Goal: Task Accomplishment & Management: Use online tool/utility

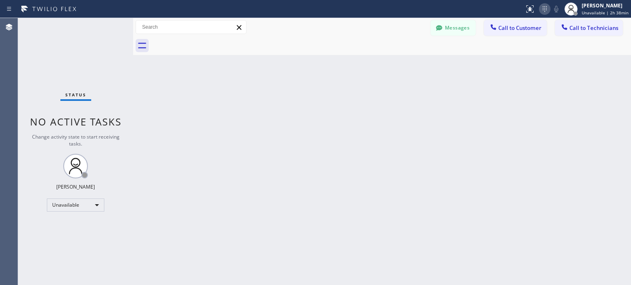
click at [549, 14] on button at bounding box center [544, 8] width 11 height 11
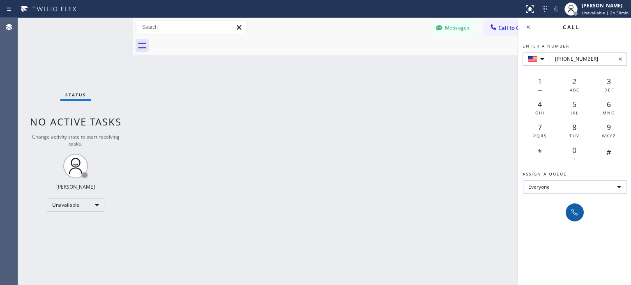
type input "[PHONE_NUMBER]"
click at [579, 215] on div at bounding box center [574, 213] width 11 height 10
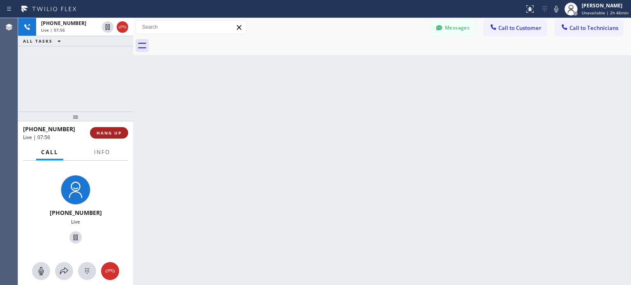
click at [117, 132] on span "HANG UP" at bounding box center [109, 133] width 25 height 6
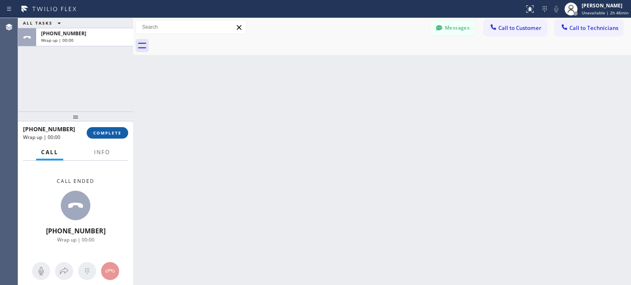
click at [112, 134] on span "COMPLETE" at bounding box center [107, 133] width 28 height 6
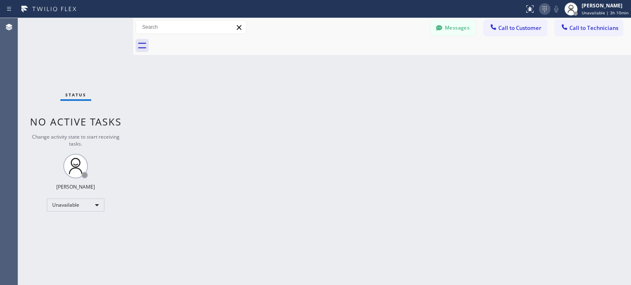
click at [545, 11] on icon at bounding box center [545, 9] width 10 height 10
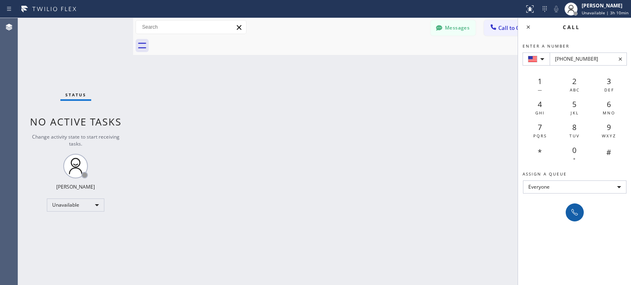
type input "[PHONE_NUMBER]"
click at [570, 209] on icon at bounding box center [575, 213] width 10 height 10
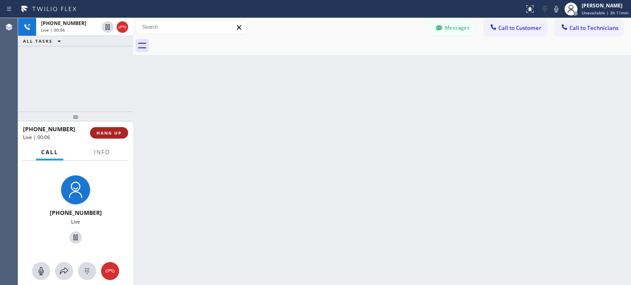
click at [119, 132] on span "HANG UP" at bounding box center [109, 133] width 25 height 6
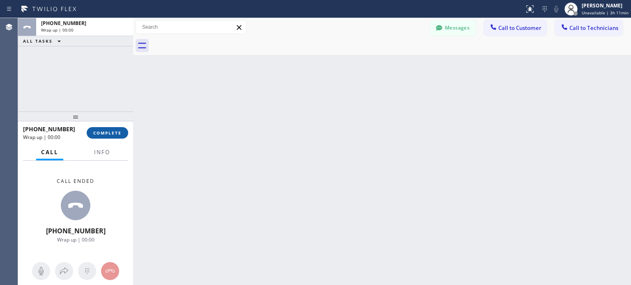
click at [113, 136] on button "COMPLETE" at bounding box center [107, 132] width 41 height 11
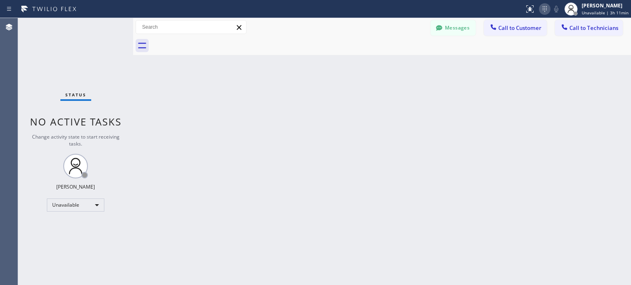
click at [548, 14] on icon at bounding box center [545, 9] width 10 height 10
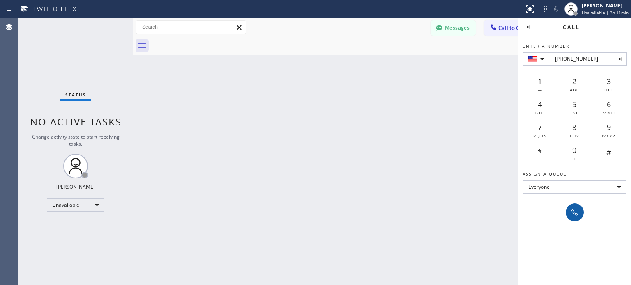
type input "[PHONE_NUMBER]"
click at [572, 212] on icon at bounding box center [574, 212] width 7 height 7
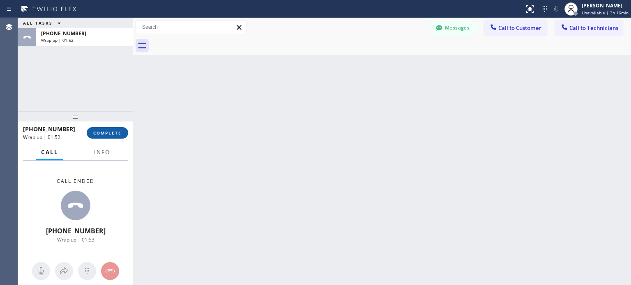
click at [103, 131] on span "COMPLETE" at bounding box center [107, 133] width 28 height 6
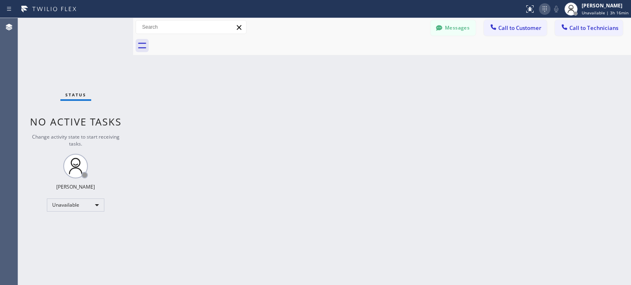
click at [549, 7] on icon at bounding box center [545, 9] width 10 height 10
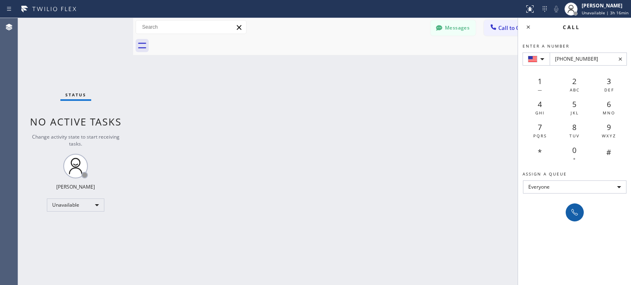
type input "[PHONE_NUMBER]"
click at [570, 209] on icon at bounding box center [575, 213] width 10 height 10
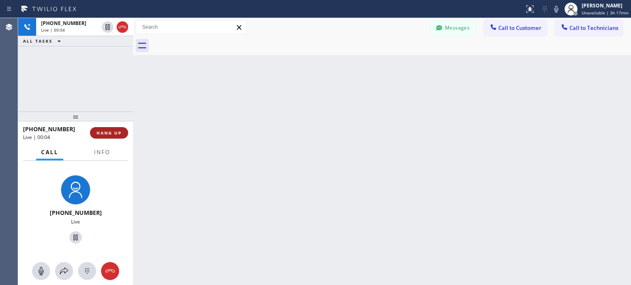
click at [122, 132] on button "HANG UP" at bounding box center [109, 132] width 38 height 11
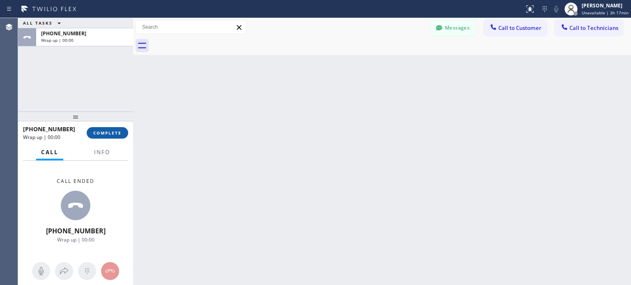
click at [110, 133] on span "COMPLETE" at bounding box center [107, 133] width 28 height 6
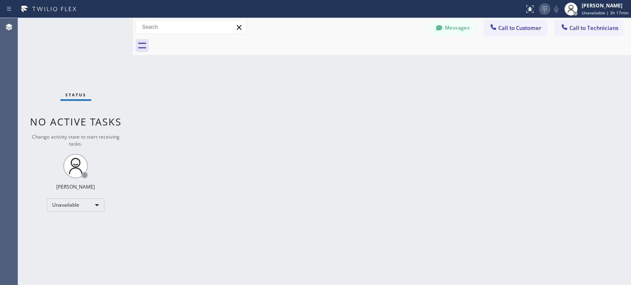
click at [548, 10] on icon at bounding box center [545, 9] width 10 height 10
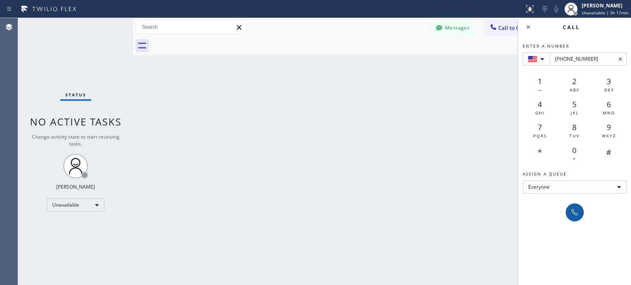
type input "[PHONE_NUMBER]"
click at [575, 216] on icon at bounding box center [575, 213] width 10 height 10
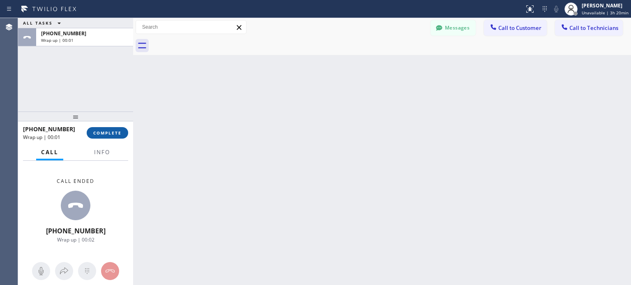
click at [114, 138] on button "COMPLETE" at bounding box center [107, 132] width 41 height 11
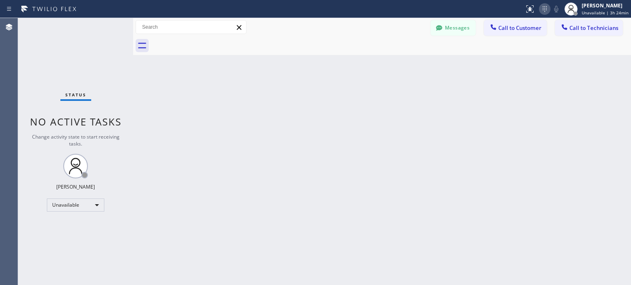
click at [546, 6] on icon at bounding box center [545, 9] width 10 height 10
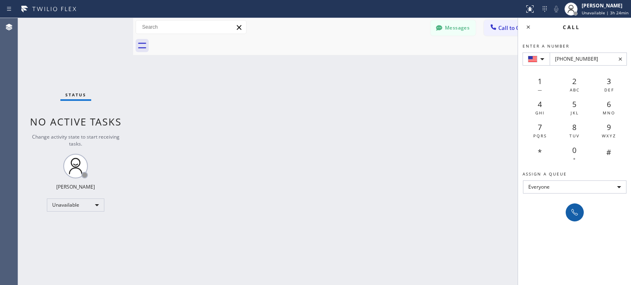
type input "[PHONE_NUMBER]"
drag, startPoint x: 572, startPoint y: 209, endPoint x: 458, endPoint y: 108, distance: 151.5
click at [572, 209] on icon at bounding box center [575, 213] width 10 height 10
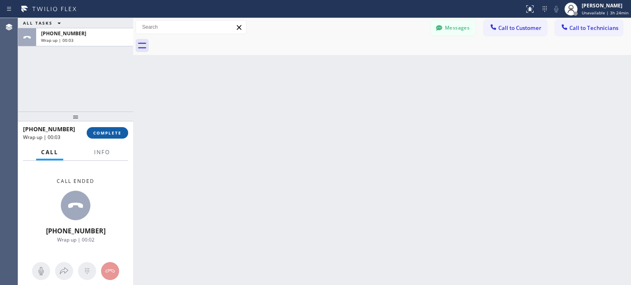
click at [121, 135] on span "COMPLETE" at bounding box center [107, 133] width 28 height 6
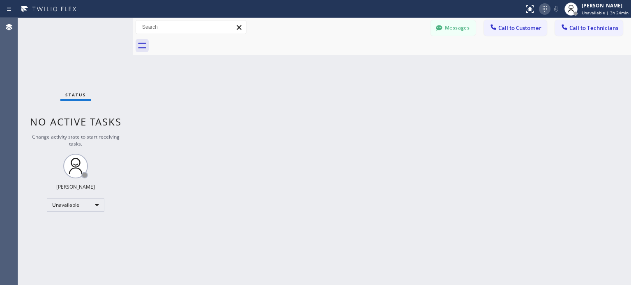
click at [549, 6] on icon at bounding box center [545, 9] width 10 height 10
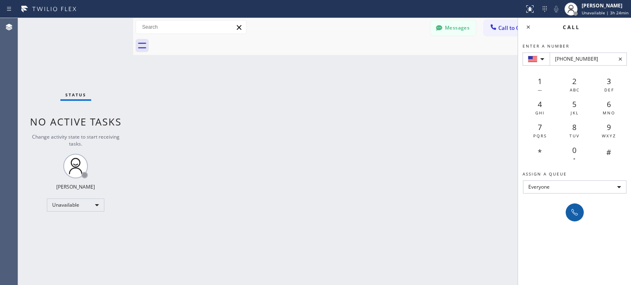
type input "[PHONE_NUMBER]"
drag, startPoint x: 576, startPoint y: 207, endPoint x: 536, endPoint y: 166, distance: 57.8
click at [576, 207] on button at bounding box center [574, 213] width 18 height 18
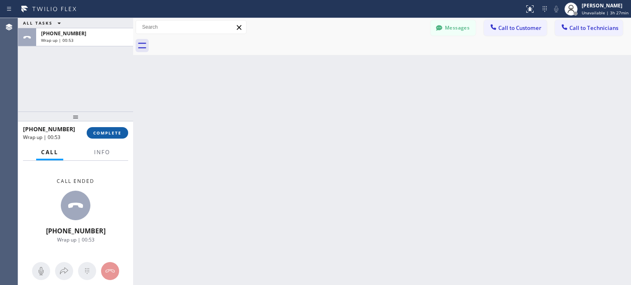
click at [123, 130] on button "COMPLETE" at bounding box center [107, 132] width 41 height 11
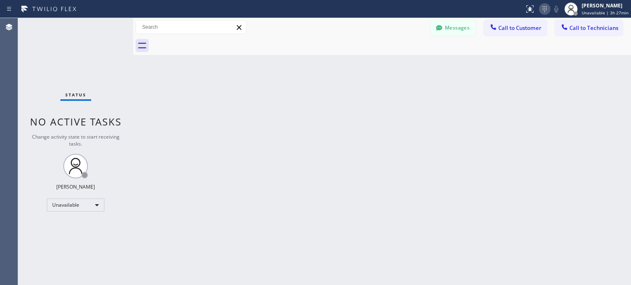
click at [546, 9] on icon at bounding box center [545, 9] width 10 height 10
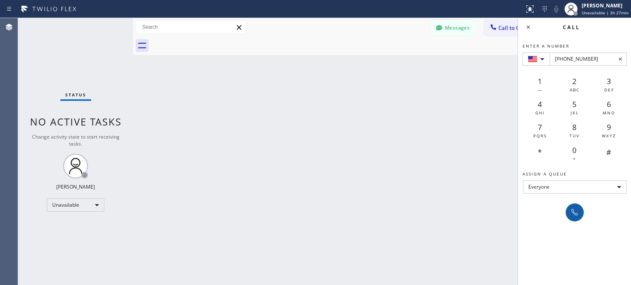
type input "[PHONE_NUMBER]"
click at [578, 214] on icon at bounding box center [575, 213] width 10 height 10
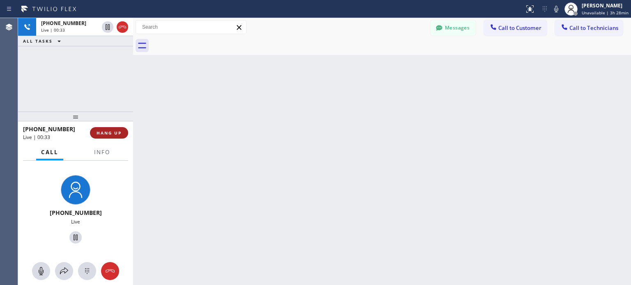
click at [120, 137] on button "HANG UP" at bounding box center [109, 132] width 38 height 11
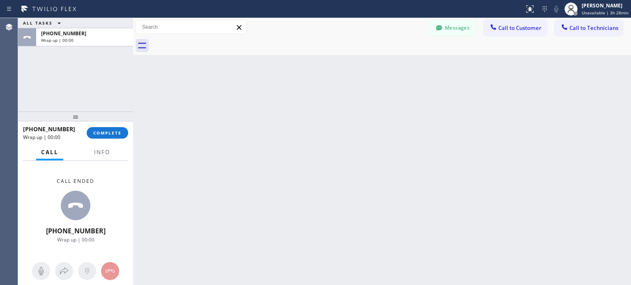
drag, startPoint x: 116, startPoint y: 132, endPoint x: 196, endPoint y: 44, distance: 119.2
click at [117, 131] on span "COMPLETE" at bounding box center [107, 133] width 28 height 6
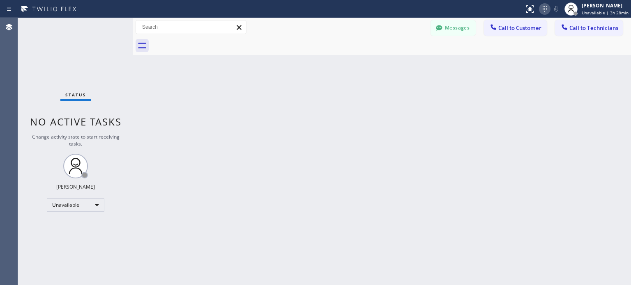
click at [546, 9] on icon at bounding box center [545, 9] width 10 height 10
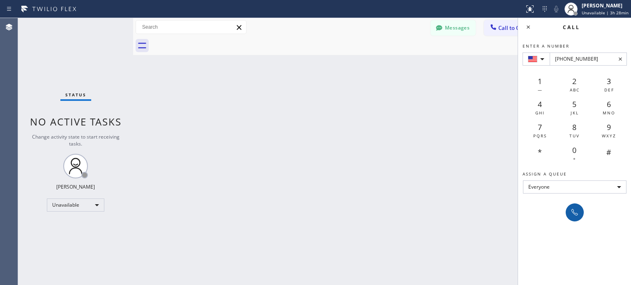
type input "[PHONE_NUMBER]"
click at [578, 208] on icon at bounding box center [575, 213] width 10 height 10
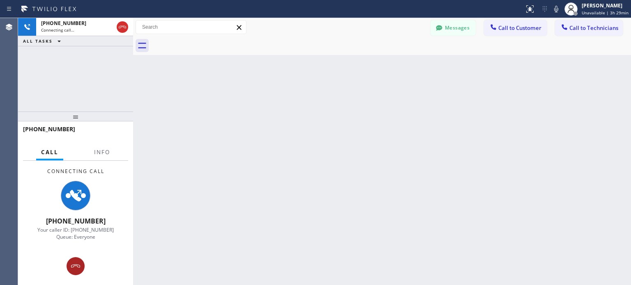
click at [77, 262] on icon at bounding box center [76, 267] width 10 height 10
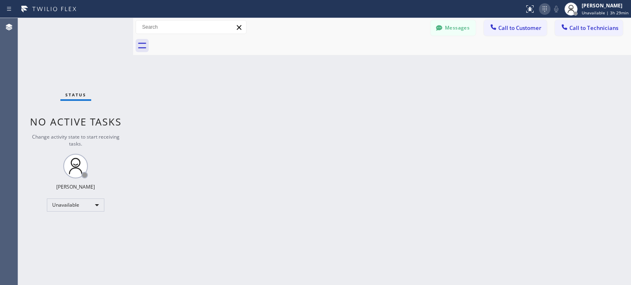
click at [549, 10] on icon at bounding box center [545, 9] width 10 height 10
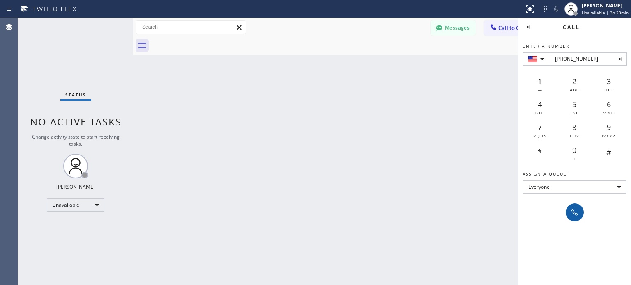
type input "[PHONE_NUMBER]"
drag, startPoint x: 573, startPoint y: 213, endPoint x: 547, endPoint y: 193, distance: 33.1
click at [573, 211] on icon at bounding box center [574, 212] width 7 height 7
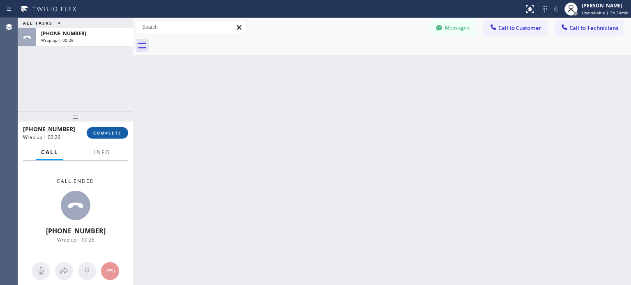
click at [119, 131] on span "COMPLETE" at bounding box center [107, 133] width 28 height 6
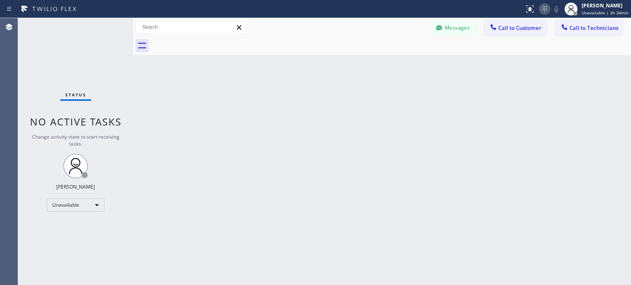
click at [547, 14] on button at bounding box center [544, 8] width 11 height 11
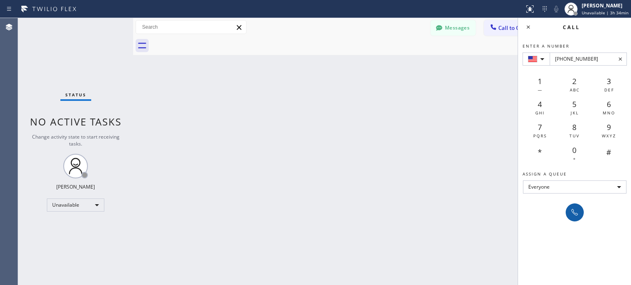
type input "[PHONE_NUMBER]"
click at [579, 215] on div at bounding box center [574, 213] width 11 height 10
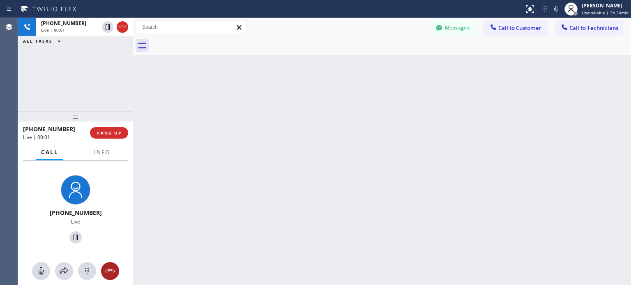
click at [106, 272] on icon at bounding box center [110, 272] width 10 height 10
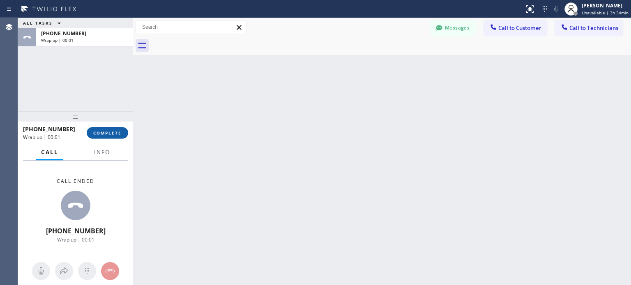
click at [115, 131] on span "COMPLETE" at bounding box center [107, 133] width 28 height 6
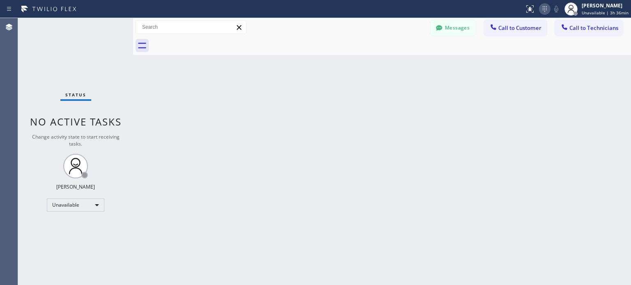
click at [549, 11] on icon at bounding box center [545, 9] width 10 height 10
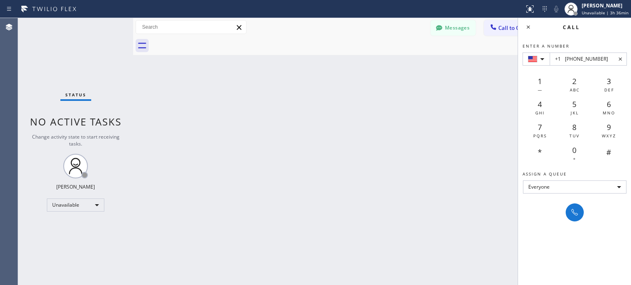
type input "+1 [PHONE_NUMBER]"
click at [580, 211] on button at bounding box center [574, 213] width 18 height 18
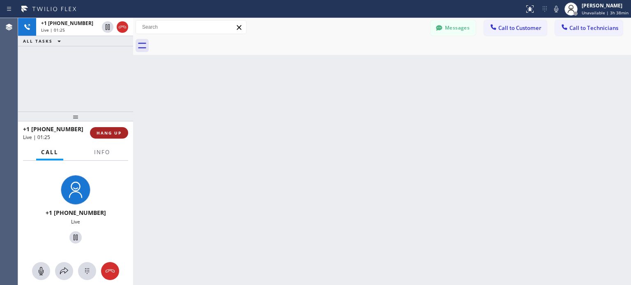
click at [113, 133] on span "HANG UP" at bounding box center [109, 133] width 25 height 6
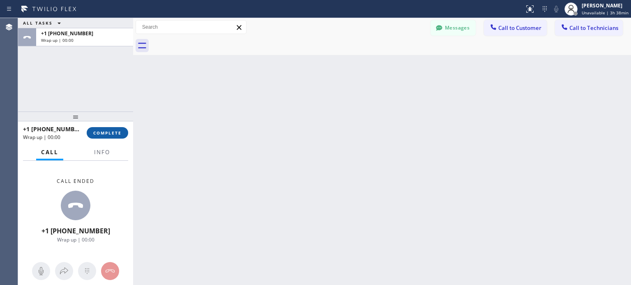
click at [113, 133] on span "COMPLETE" at bounding box center [107, 133] width 28 height 6
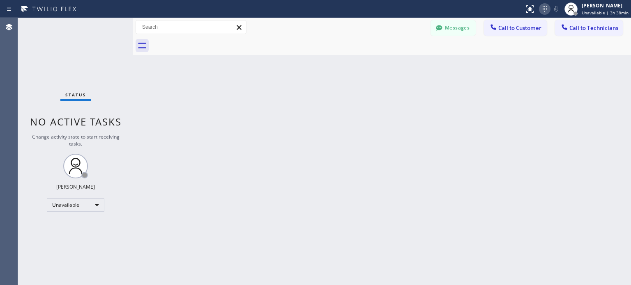
click at [548, 9] on icon at bounding box center [545, 9] width 10 height 10
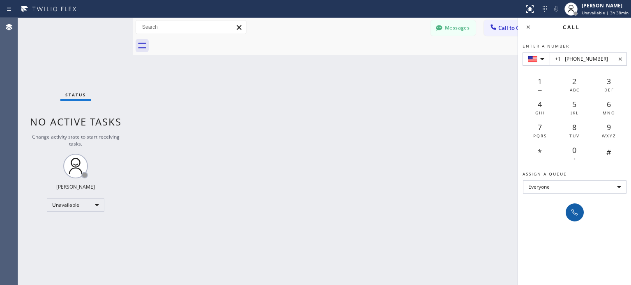
type input "+1 [PHONE_NUMBER]"
drag, startPoint x: 572, startPoint y: 214, endPoint x: 389, endPoint y: 106, distance: 211.7
click at [572, 213] on icon at bounding box center [575, 213] width 10 height 10
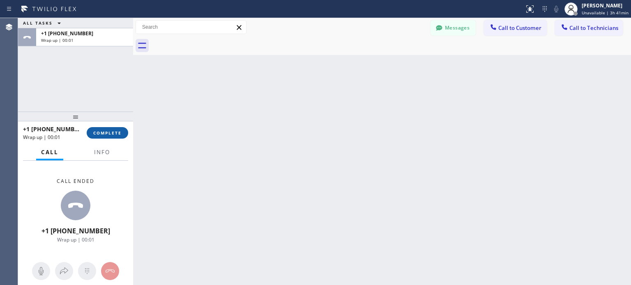
click at [118, 133] on span "COMPLETE" at bounding box center [107, 133] width 28 height 6
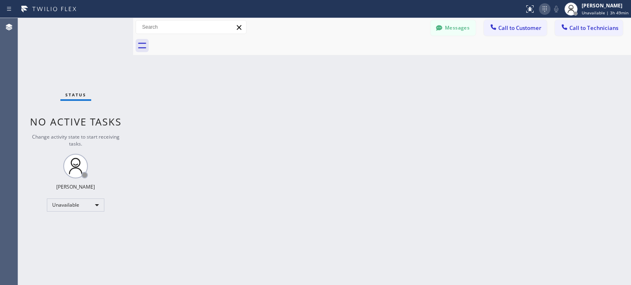
click at [547, 12] on icon at bounding box center [545, 9] width 10 height 10
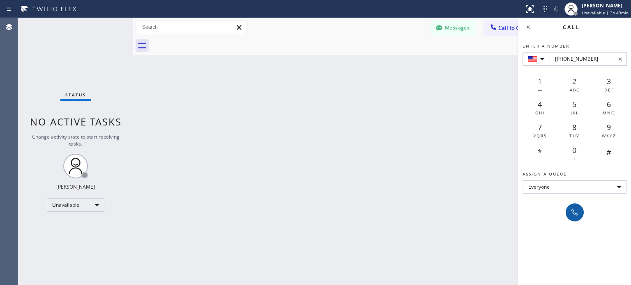
type input "[PHONE_NUMBER]"
click at [578, 209] on icon at bounding box center [575, 213] width 10 height 10
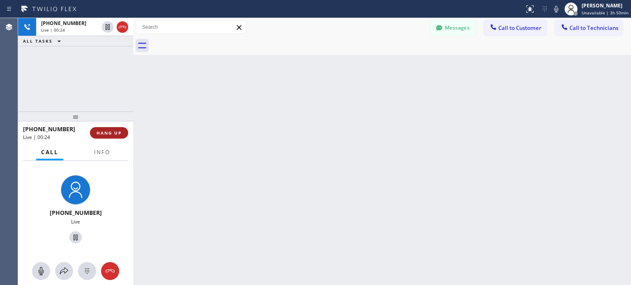
click at [124, 136] on button "HANG UP" at bounding box center [109, 132] width 38 height 11
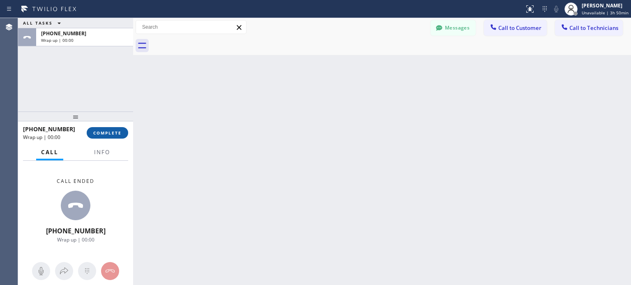
click at [104, 137] on button "COMPLETE" at bounding box center [107, 132] width 41 height 11
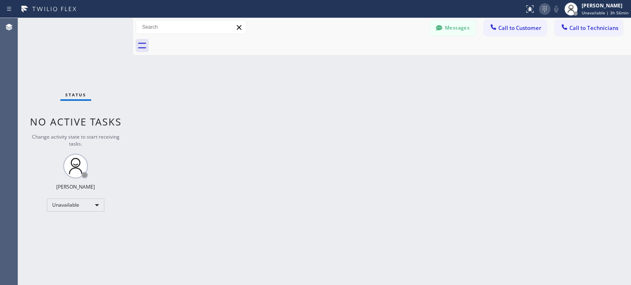
click at [549, 13] on icon at bounding box center [545, 9] width 10 height 10
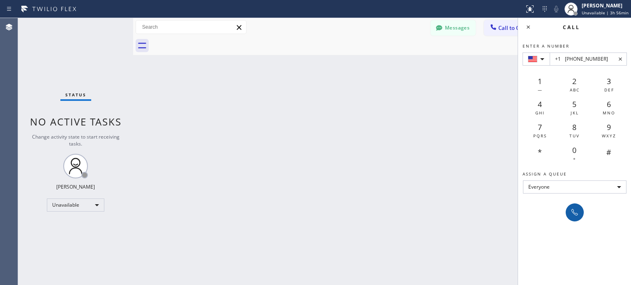
type input "+1 [PHONE_NUMBER]"
click at [579, 215] on div at bounding box center [574, 213] width 11 height 10
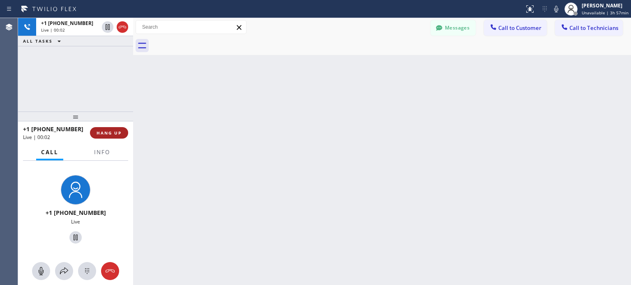
click at [110, 129] on button "HANG UP" at bounding box center [109, 132] width 38 height 11
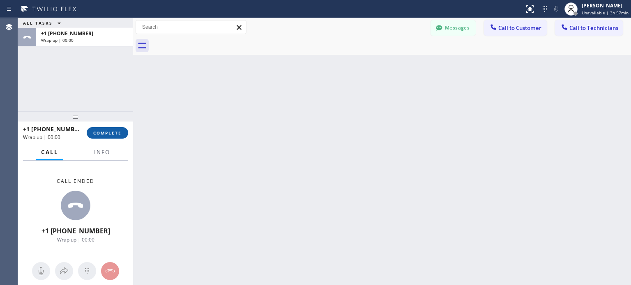
click at [116, 135] on span "COMPLETE" at bounding box center [107, 133] width 28 height 6
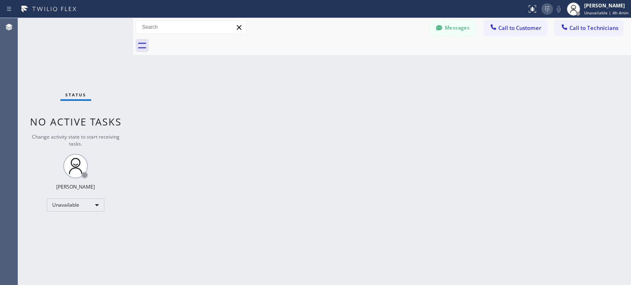
click at [545, 12] on icon at bounding box center [547, 9] width 10 height 10
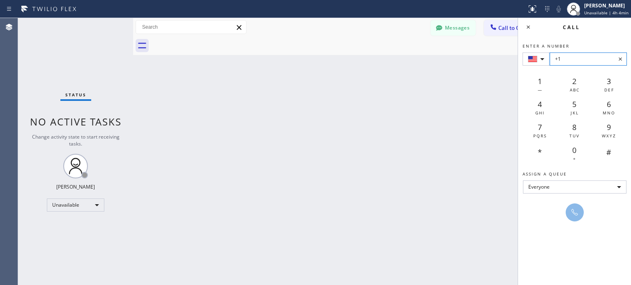
paste input "[PHONE_NUMBER]"
type input "[PHONE_NUMBER]"
click at [577, 212] on icon at bounding box center [575, 213] width 10 height 10
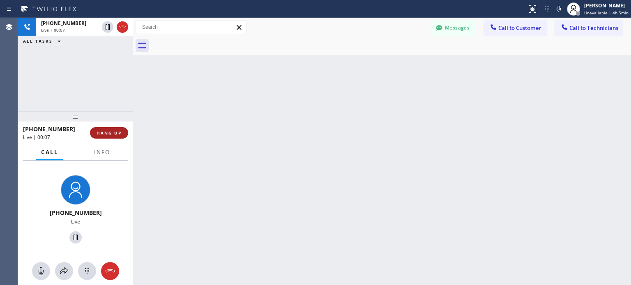
click at [119, 138] on button "HANG UP" at bounding box center [109, 132] width 38 height 11
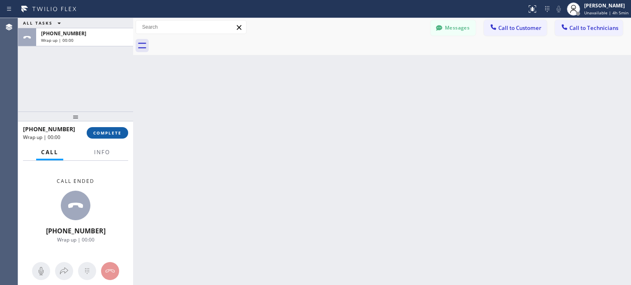
click at [116, 136] on span "COMPLETE" at bounding box center [107, 133] width 28 height 6
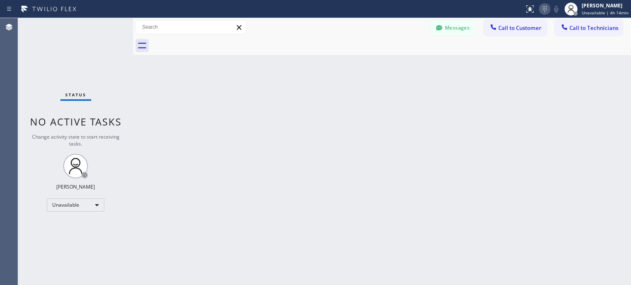
click at [549, 9] on icon at bounding box center [545, 9] width 10 height 10
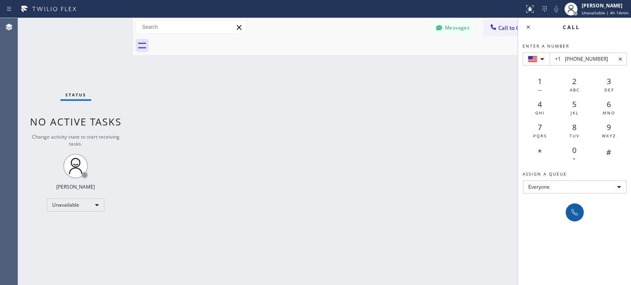
type input "+1 [PHONE_NUMBER]"
drag, startPoint x: 577, startPoint y: 213, endPoint x: 574, endPoint y: 206, distance: 7.4
click at [577, 212] on icon at bounding box center [575, 213] width 10 height 10
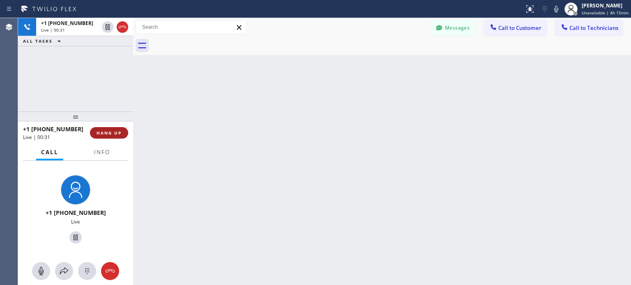
click at [101, 135] on span "HANG UP" at bounding box center [109, 133] width 25 height 6
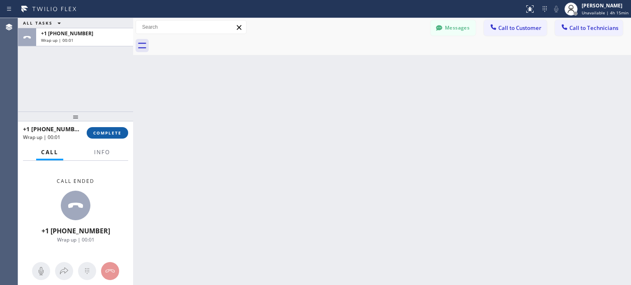
click at [106, 133] on span "COMPLETE" at bounding box center [107, 133] width 28 height 6
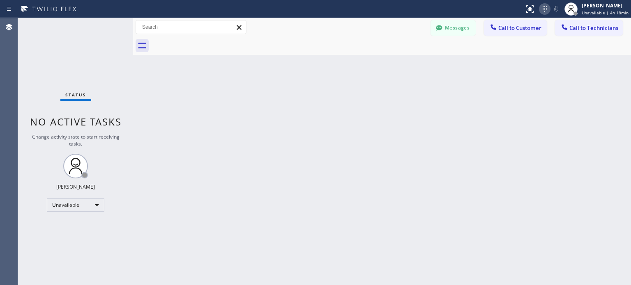
click at [547, 9] on icon at bounding box center [544, 9] width 4 height 6
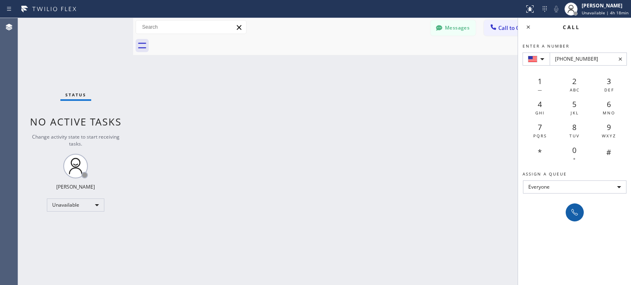
type input "[PHONE_NUMBER]"
click at [573, 207] on button at bounding box center [574, 213] width 18 height 18
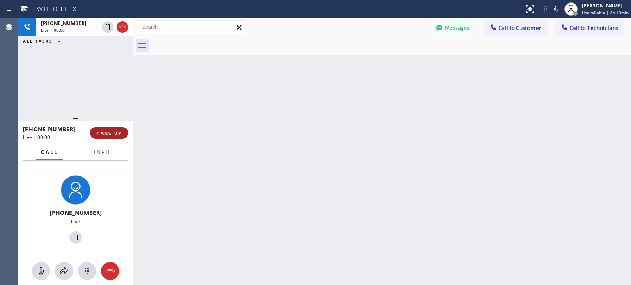
click at [103, 133] on span "HANG UP" at bounding box center [109, 133] width 25 height 6
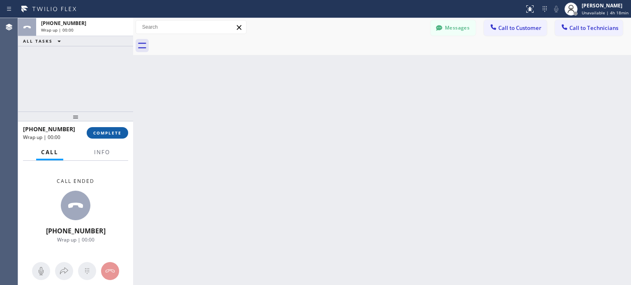
click at [112, 133] on span "COMPLETE" at bounding box center [107, 133] width 28 height 6
